Goal: Task Accomplishment & Management: Manage account settings

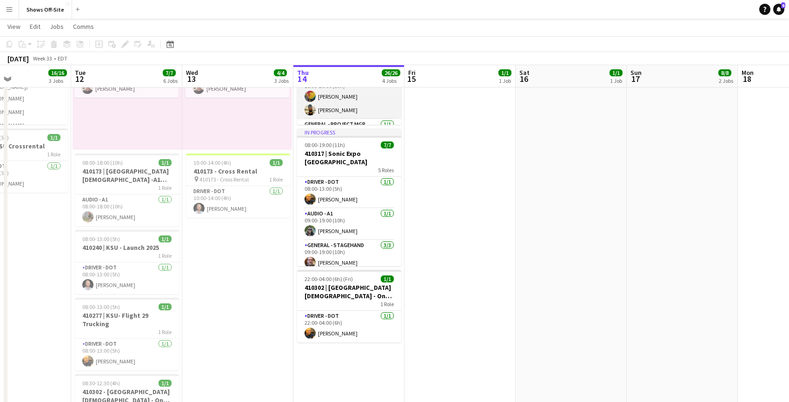
scroll to position [3, 0]
click at [354, 101] on app-card-role "Audio - A1 [DATE] 10:00-20:00 (10h) [PERSON_NAME] [PERSON_NAME]" at bounding box center [349, 99] width 104 height 45
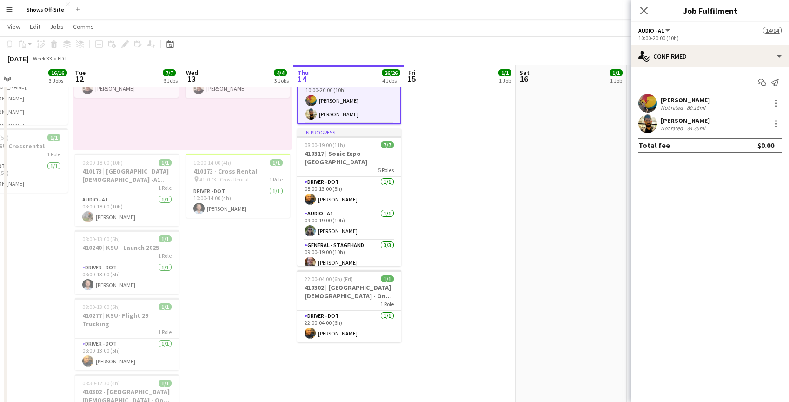
click at [653, 103] on app-user-avatar at bounding box center [647, 103] width 19 height 19
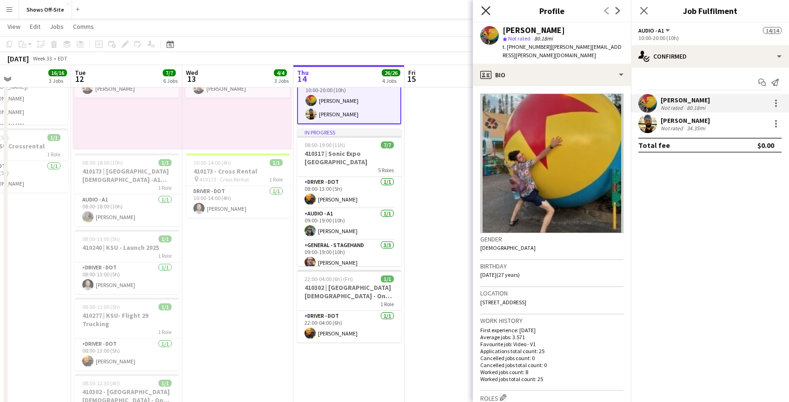
click at [486, 9] on icon "Close pop-in" at bounding box center [485, 10] width 9 height 9
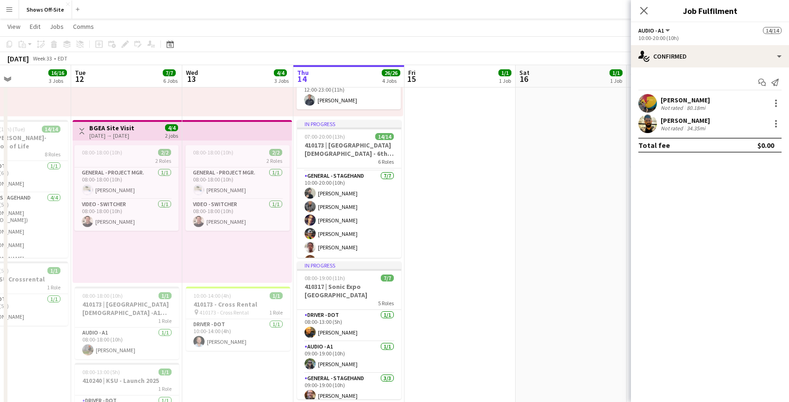
scroll to position [117, 0]
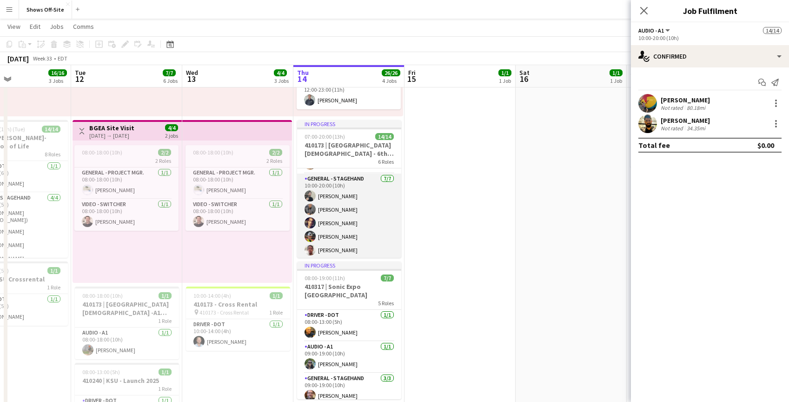
click at [334, 198] on app-card-role "General - Stagehand [DATE] 10:00-20:00 (10h) [PERSON_NAME] Pair [PERSON_NAME] […" at bounding box center [349, 229] width 104 height 112
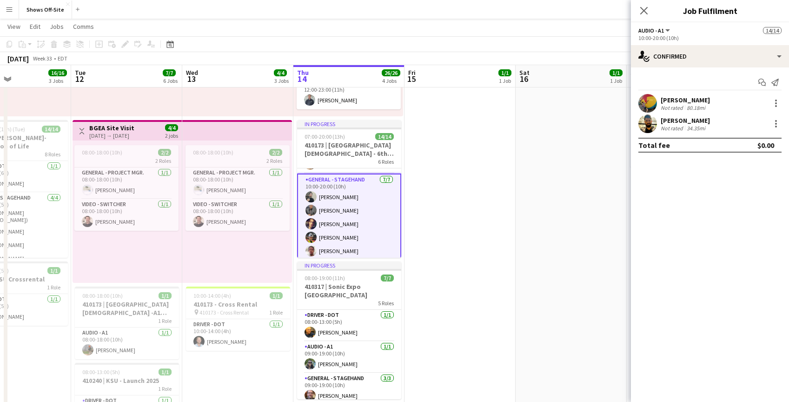
click at [340, 198] on app-card-role "General - Stagehand [DATE] 10:00-20:00 (10h) [PERSON_NAME] Pair [PERSON_NAME] […" at bounding box center [349, 230] width 104 height 114
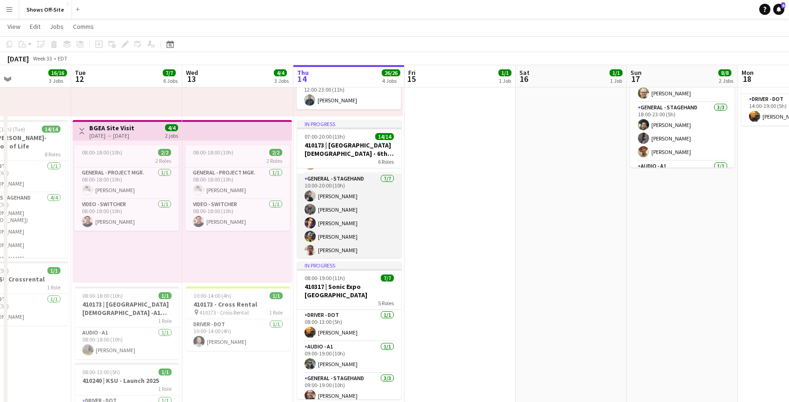
click at [340, 198] on app-card-role "General - Stagehand [DATE] 10:00-20:00 (10h) [PERSON_NAME] Pair [PERSON_NAME] […" at bounding box center [349, 229] width 104 height 112
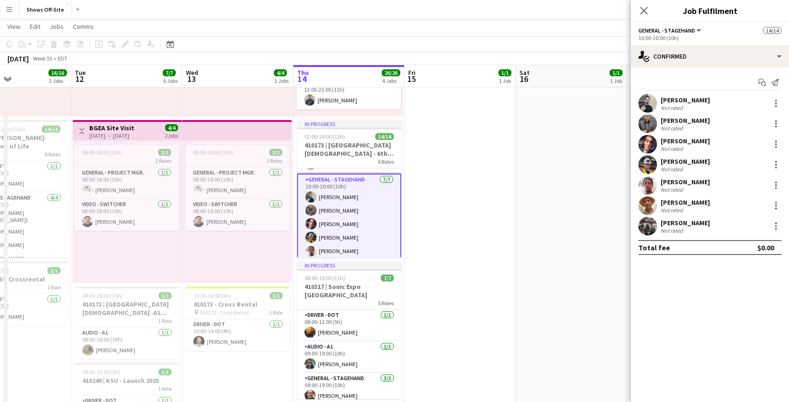
click at [682, 99] on div "[PERSON_NAME]" at bounding box center [684, 100] width 49 height 8
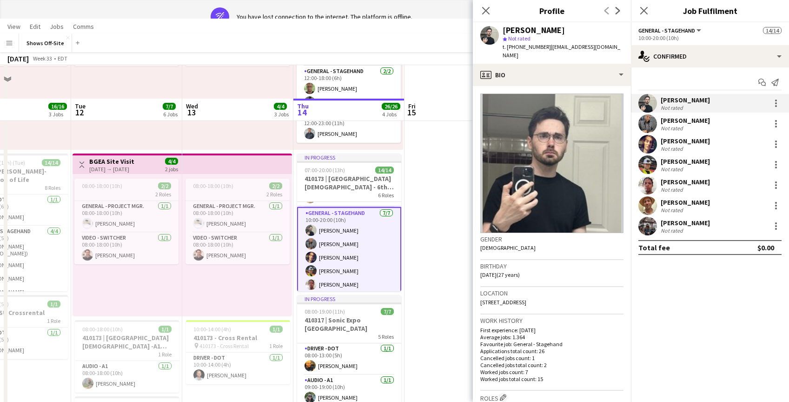
click at [685, 144] on div "[PERSON_NAME]" at bounding box center [684, 141] width 49 height 8
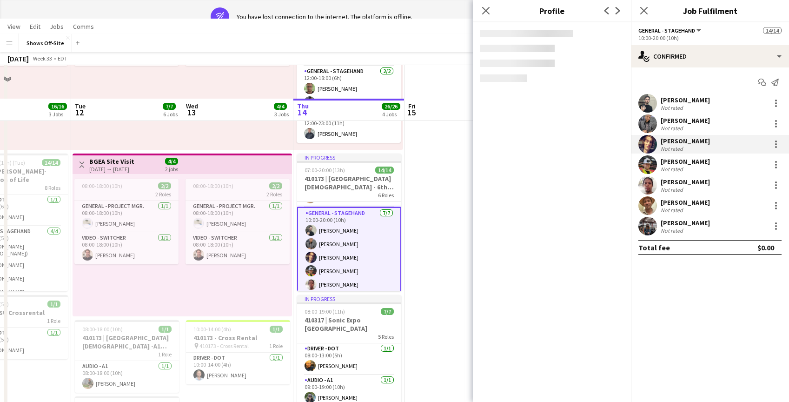
scroll to position [0, 0]
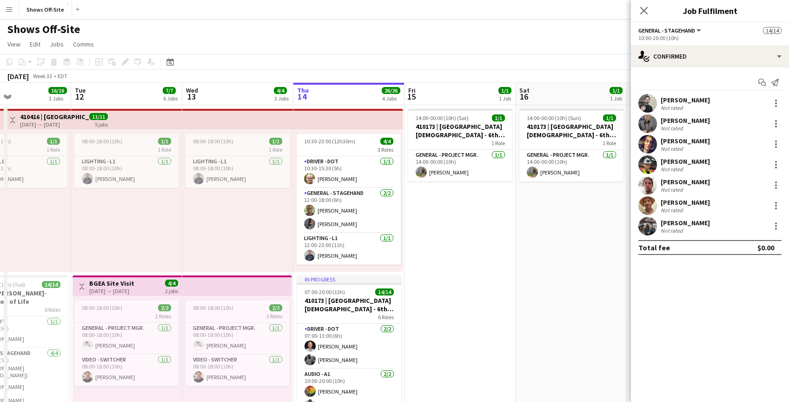
click at [682, 166] on div "Not rated" at bounding box center [672, 168] width 24 height 7
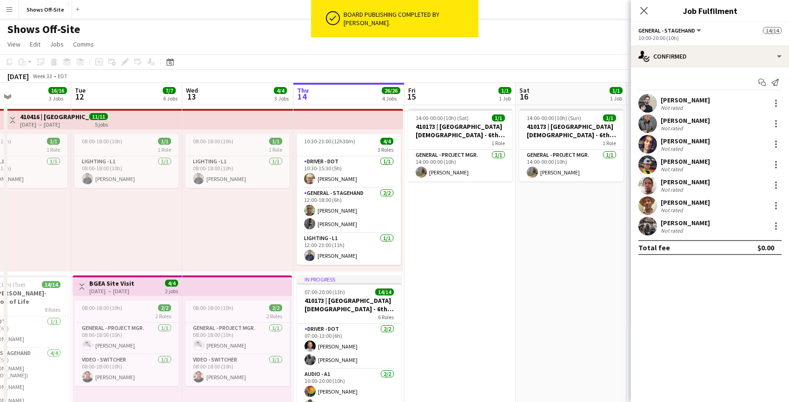
click at [684, 180] on div "[PERSON_NAME]" at bounding box center [684, 182] width 49 height 8
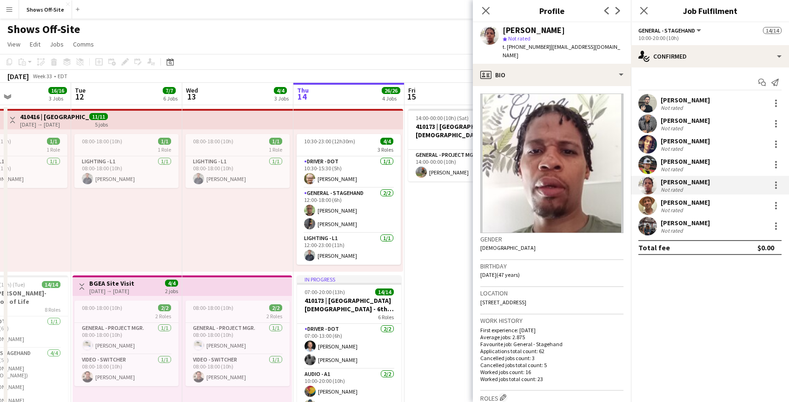
click at [686, 204] on div "[PERSON_NAME]" at bounding box center [684, 202] width 49 height 8
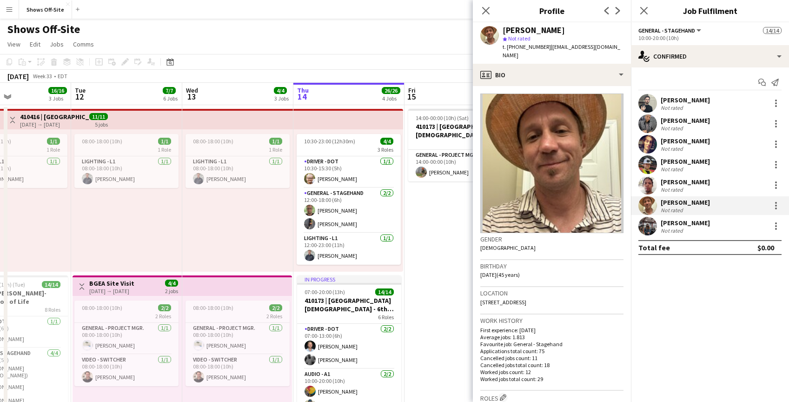
click at [686, 224] on div "[PERSON_NAME]" at bounding box center [684, 222] width 49 height 8
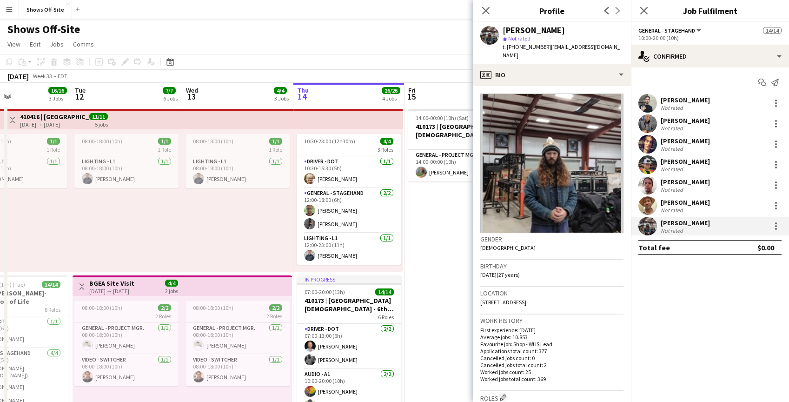
click at [669, 106] on div "Not rated" at bounding box center [672, 107] width 24 height 7
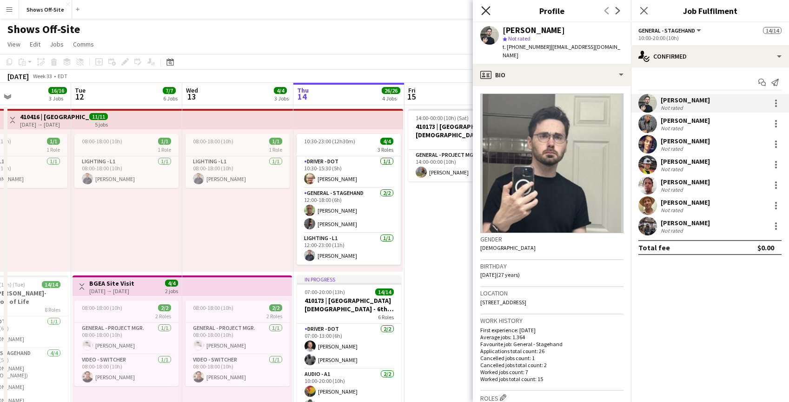
click at [486, 10] on icon at bounding box center [485, 10] width 9 height 9
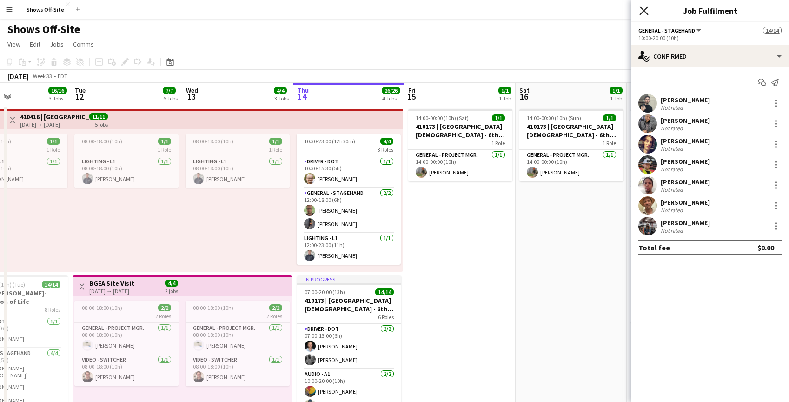
click at [644, 7] on icon "Close pop-in" at bounding box center [643, 10] width 9 height 9
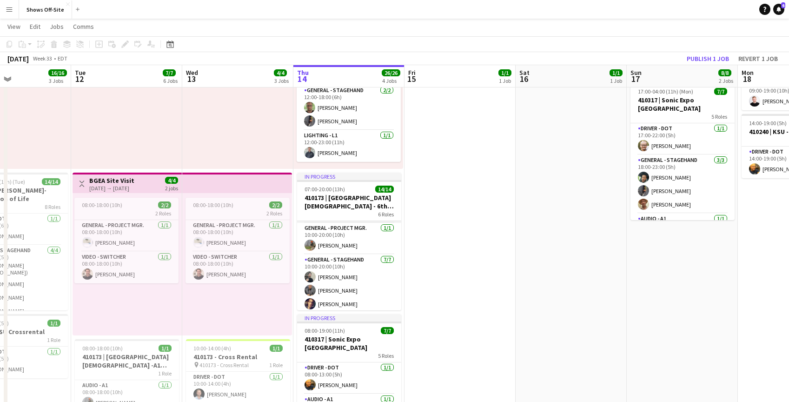
scroll to position [96, 0]
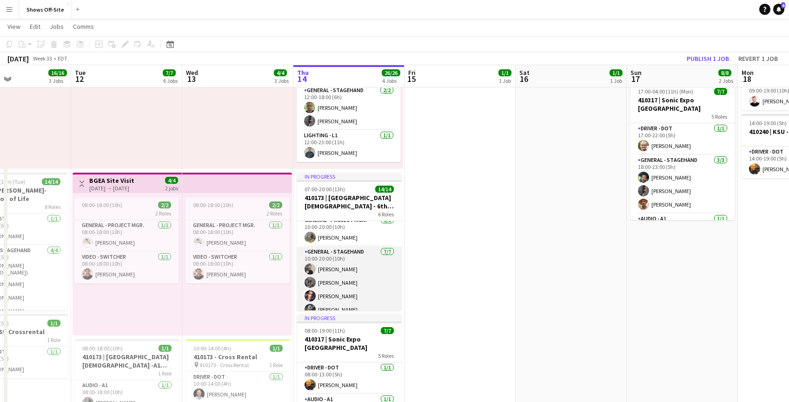
click at [328, 268] on app-card-role "General - Stagehand [DATE] 10:00-20:00 (10h) [PERSON_NAME] Pair [PERSON_NAME] […" at bounding box center [349, 302] width 104 height 112
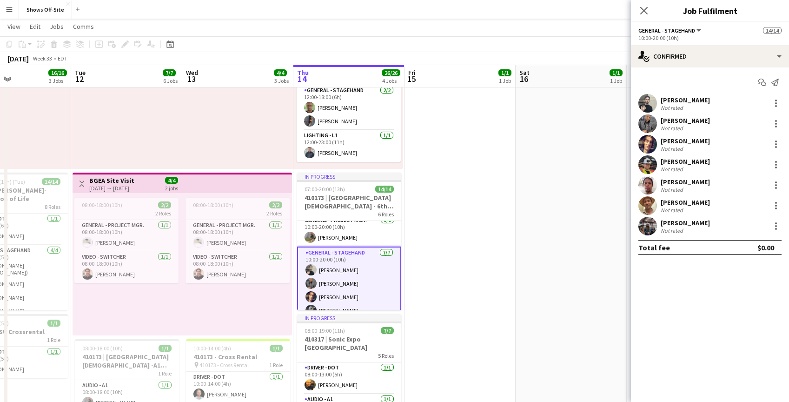
click at [678, 140] on div "[PERSON_NAME]" at bounding box center [684, 141] width 49 height 8
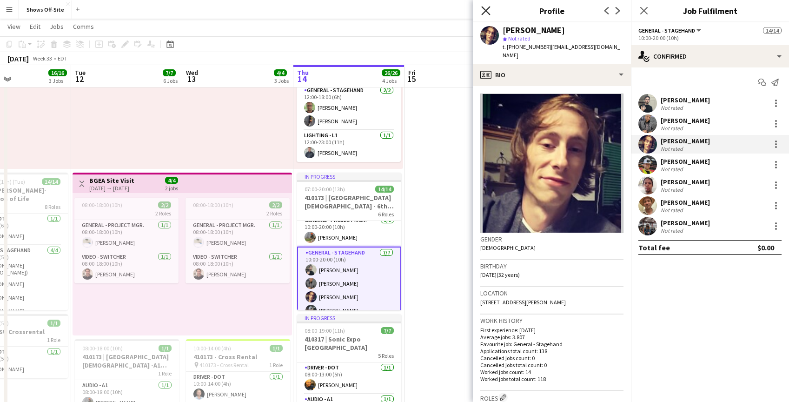
click at [488, 10] on icon "Close pop-in" at bounding box center [485, 10] width 9 height 9
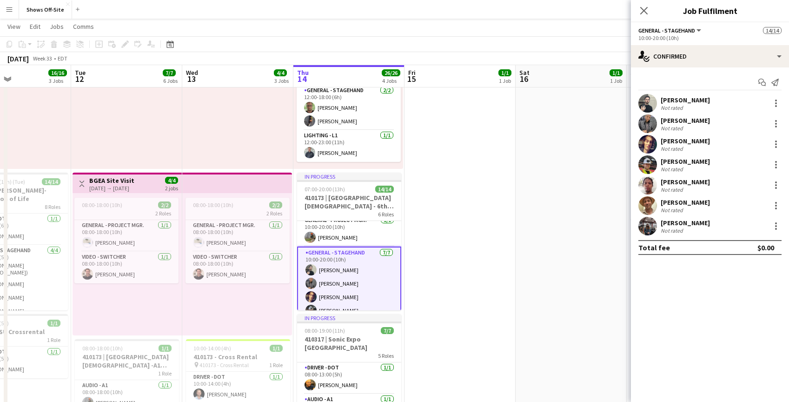
click at [684, 205] on div "[PERSON_NAME]" at bounding box center [684, 202] width 49 height 8
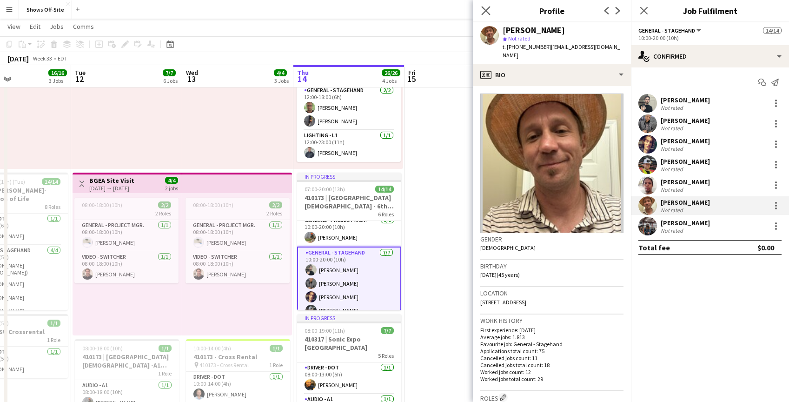
click at [490, 5] on app-icon "Close pop-in" at bounding box center [485, 10] width 13 height 13
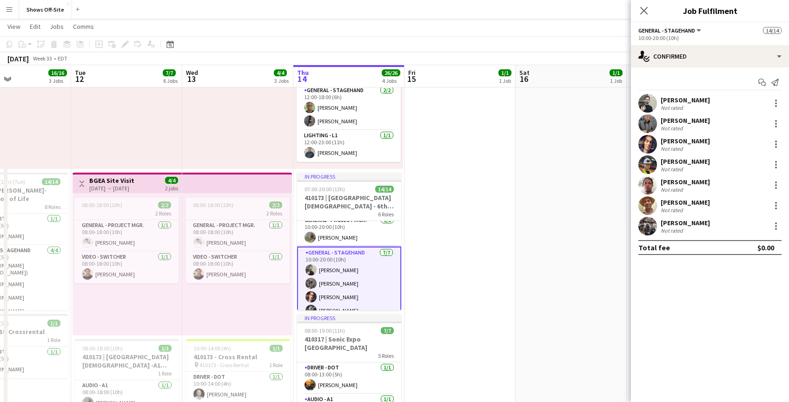
click at [683, 219] on div "[PERSON_NAME]" at bounding box center [684, 222] width 49 height 8
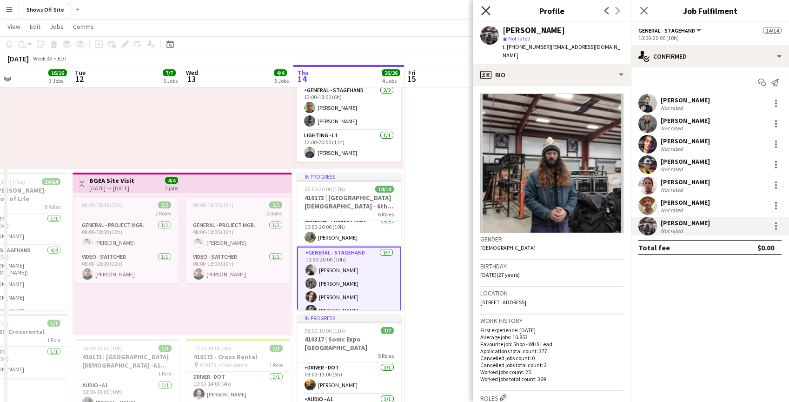
click at [483, 7] on icon "Close pop-in" at bounding box center [485, 10] width 9 height 9
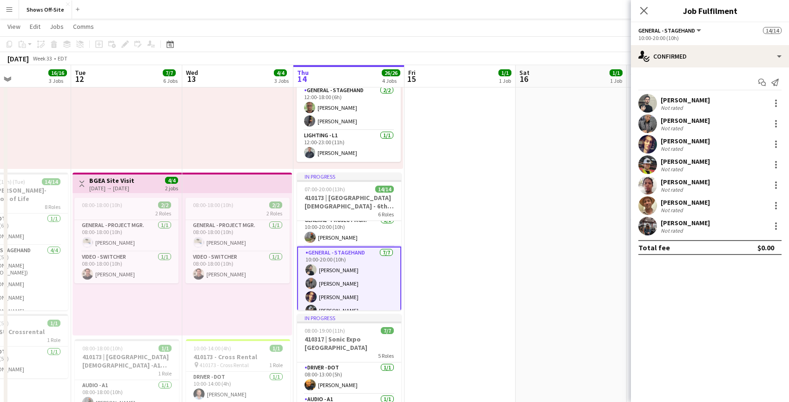
click at [685, 101] on div "[PERSON_NAME]" at bounding box center [684, 100] width 49 height 8
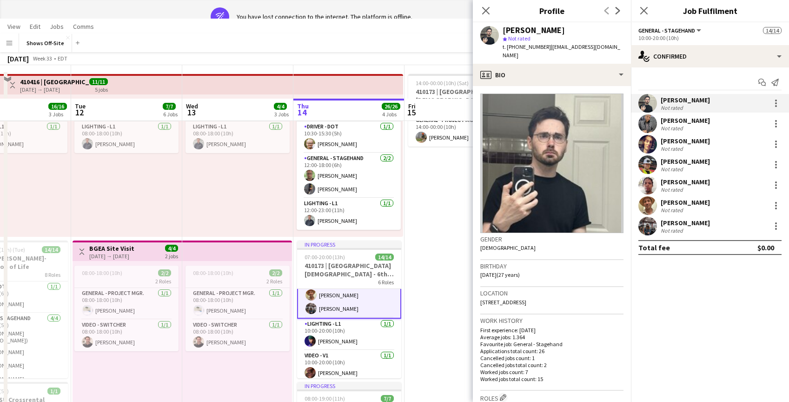
scroll to position [210, 0]
click at [486, 13] on icon "Close pop-in" at bounding box center [485, 10] width 9 height 9
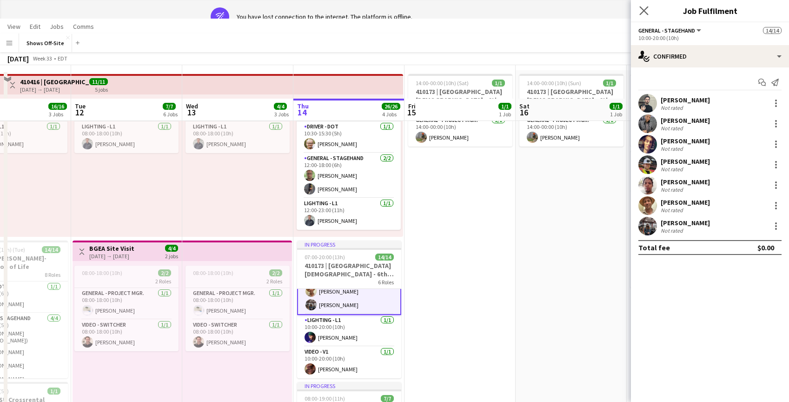
click at [649, 14] on app-icon "Close pop-in" at bounding box center [643, 10] width 13 height 13
